Goal: Task Accomplishment & Management: Manage account settings

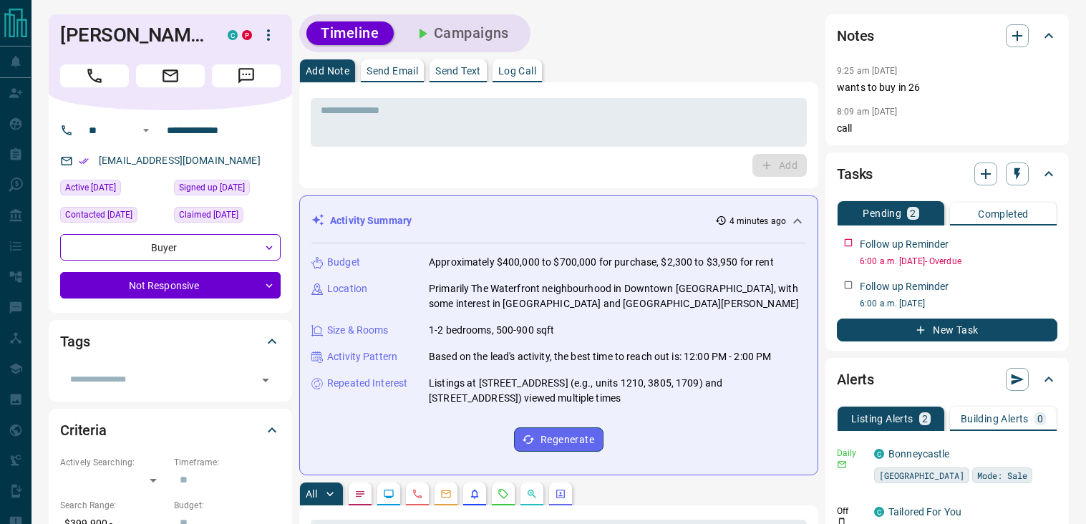
click at [464, 35] on button "Campaigns" at bounding box center [462, 33] width 124 height 24
click at [448, 31] on button "Campaigns" at bounding box center [462, 33] width 124 height 24
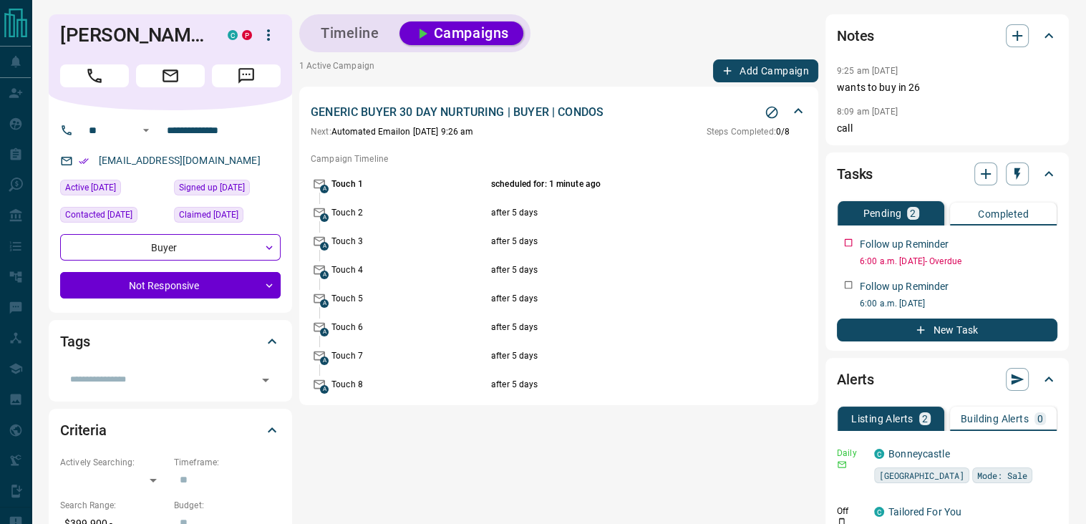
click at [324, 185] on span "A" at bounding box center [324, 189] width 9 height 9
click at [439, 134] on p "Next: Automated Email on [DATE] 9:26 am" at bounding box center [392, 131] width 163 height 13
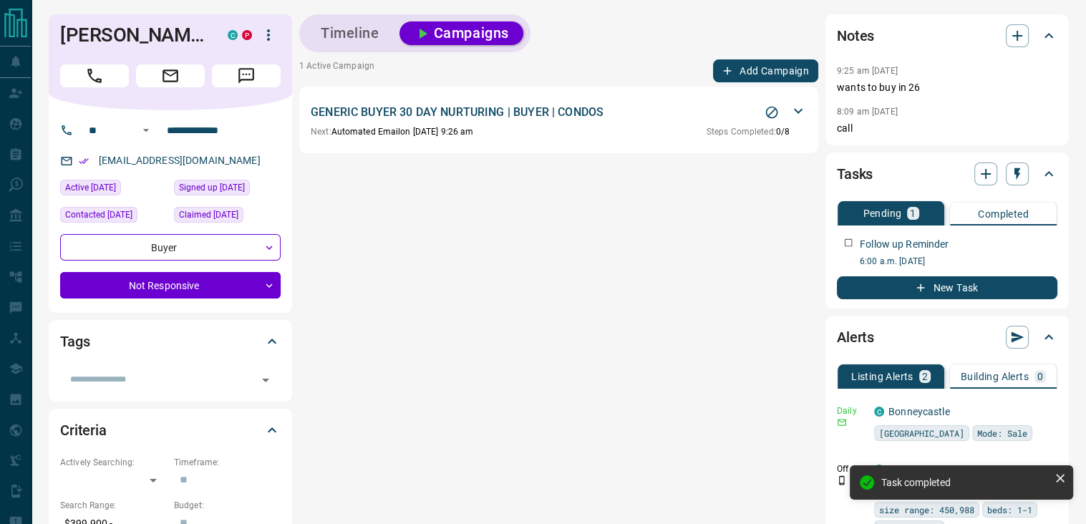
click at [444, 32] on button "Campaigns" at bounding box center [462, 33] width 124 height 24
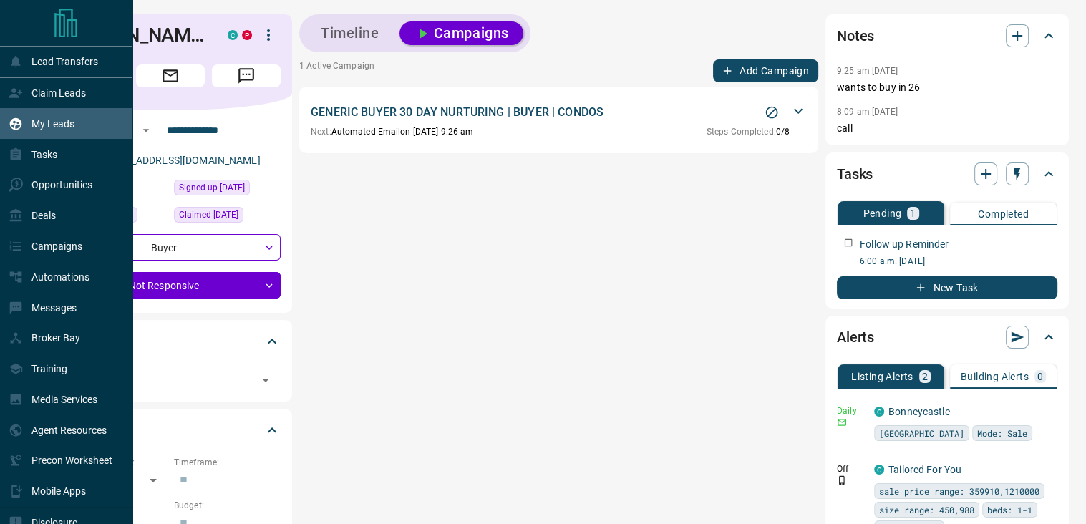
click at [37, 122] on p "My Leads" at bounding box center [53, 123] width 43 height 11
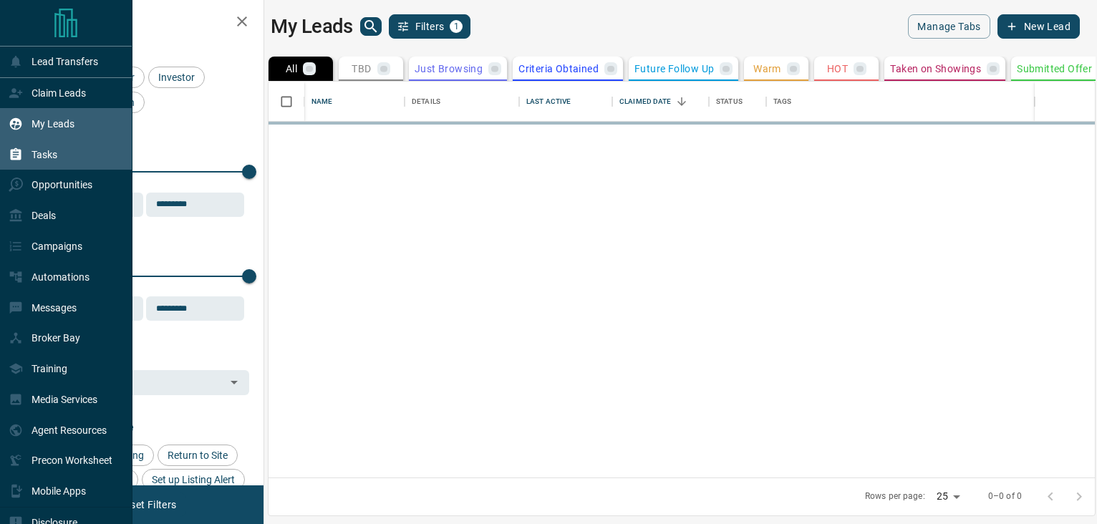
click at [54, 155] on p "Tasks" at bounding box center [45, 154] width 26 height 11
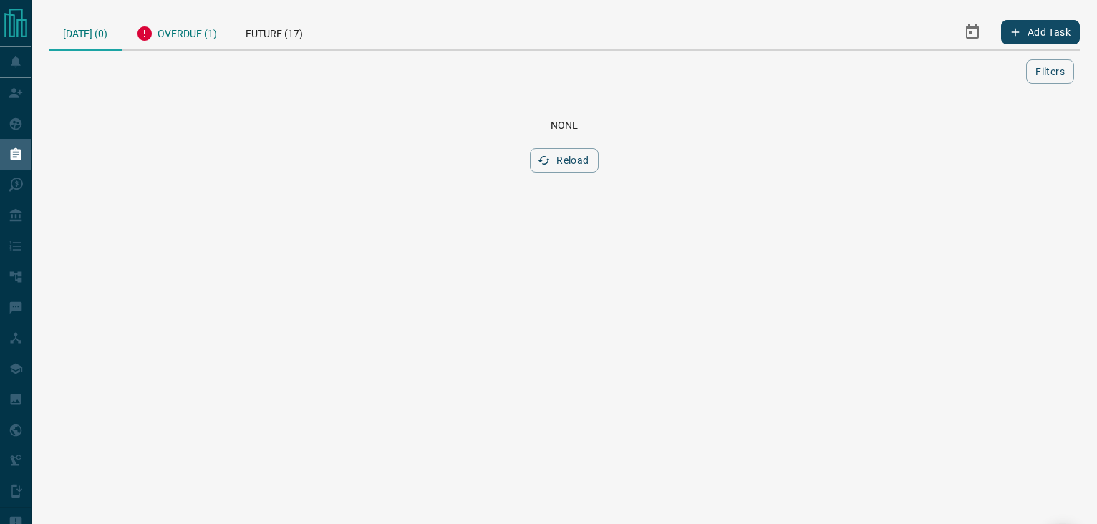
click at [185, 24] on div "Overdue (1)" at bounding box center [177, 31] width 110 height 35
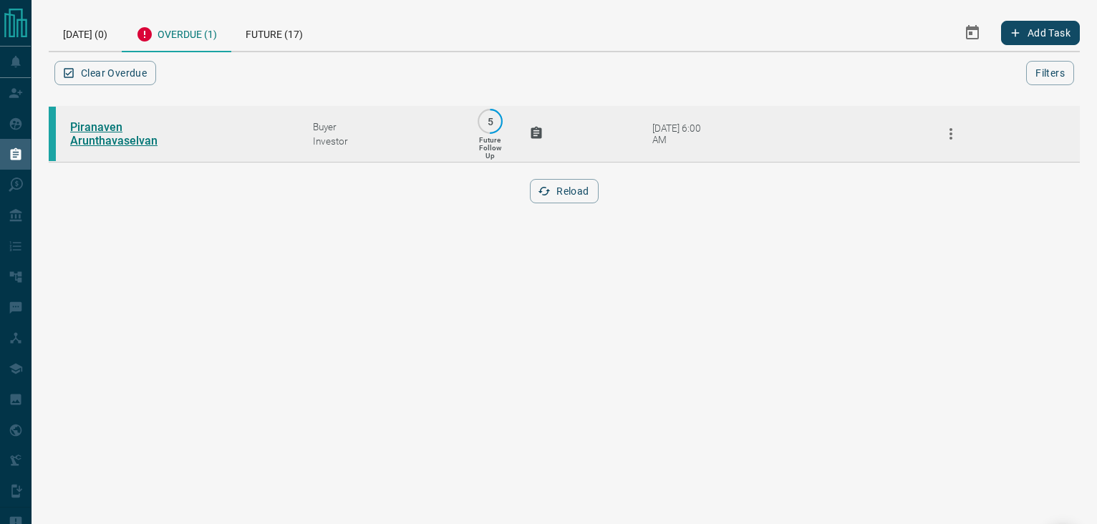
click at [107, 130] on link "Piranaven Arunthavaselvan" at bounding box center [123, 133] width 107 height 27
